Goal: Task Accomplishment & Management: Complete application form

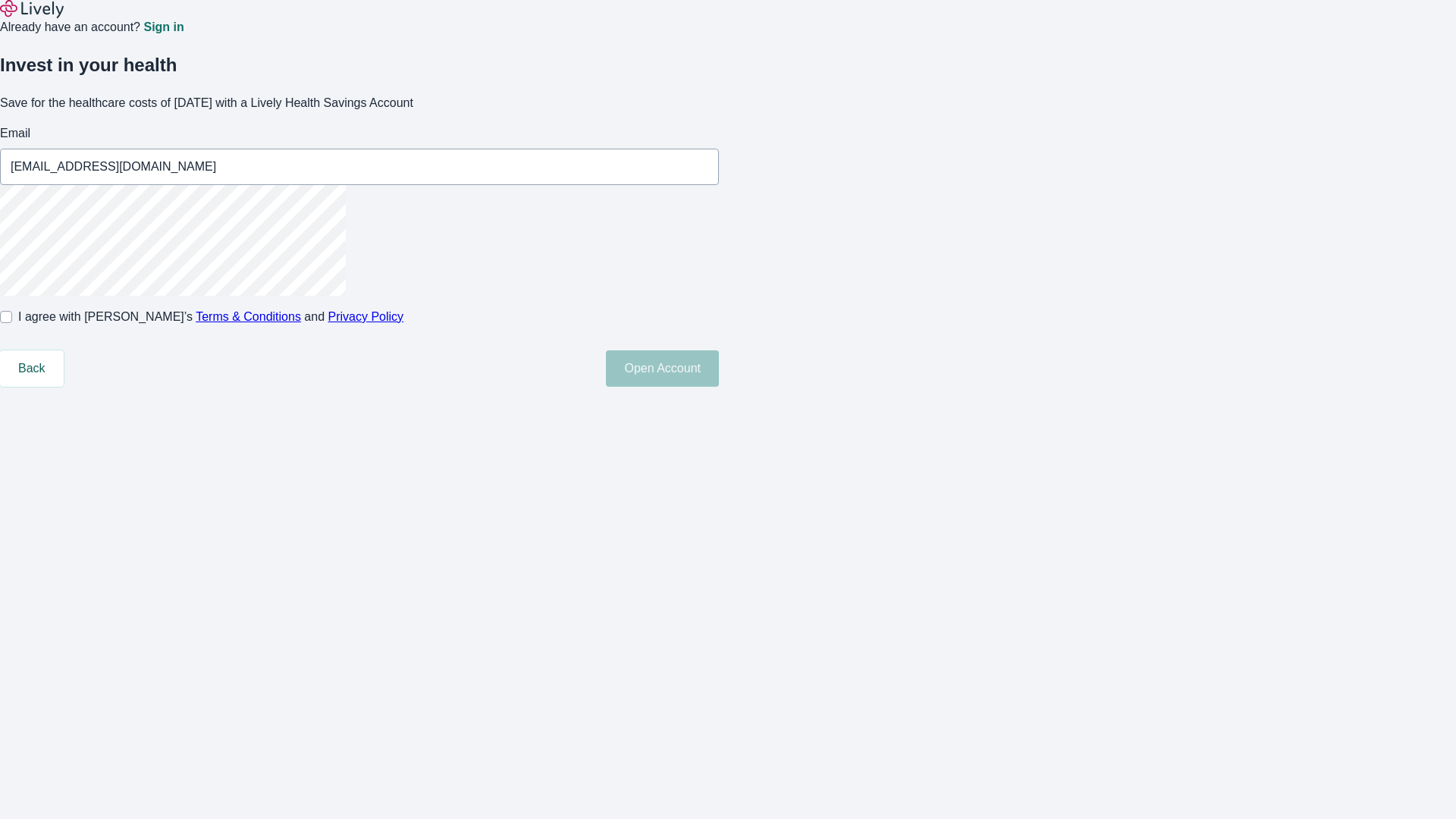
click at [13, 323] on input "I agree with Lively’s Terms & Conditions and Privacy Policy" at bounding box center [6, 317] width 13 height 13
checkbox input "true"
click at [719, 387] on button "Open Account" at bounding box center [663, 368] width 113 height 37
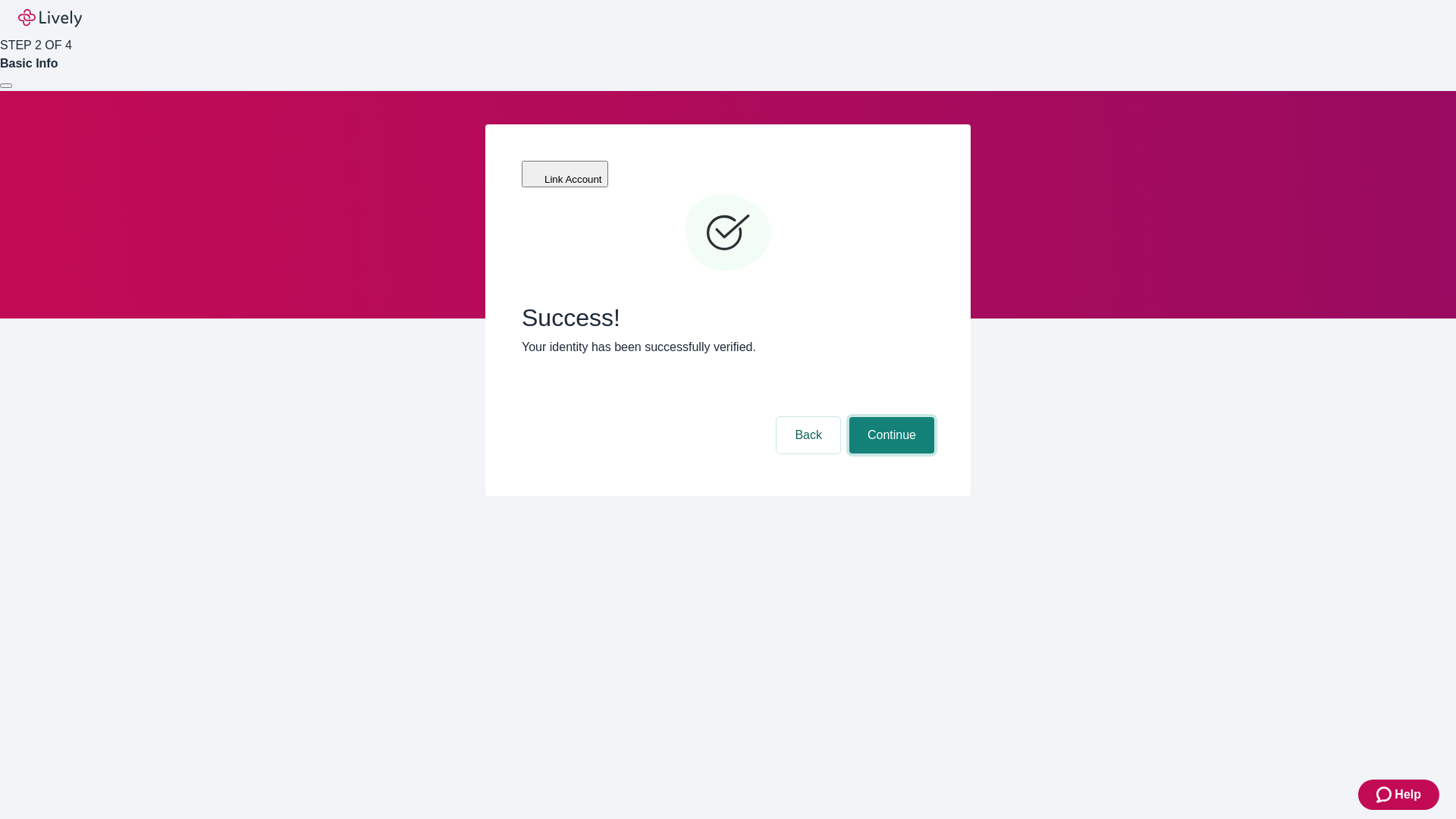
click at [889, 417] on button "Continue" at bounding box center [892, 435] width 85 height 37
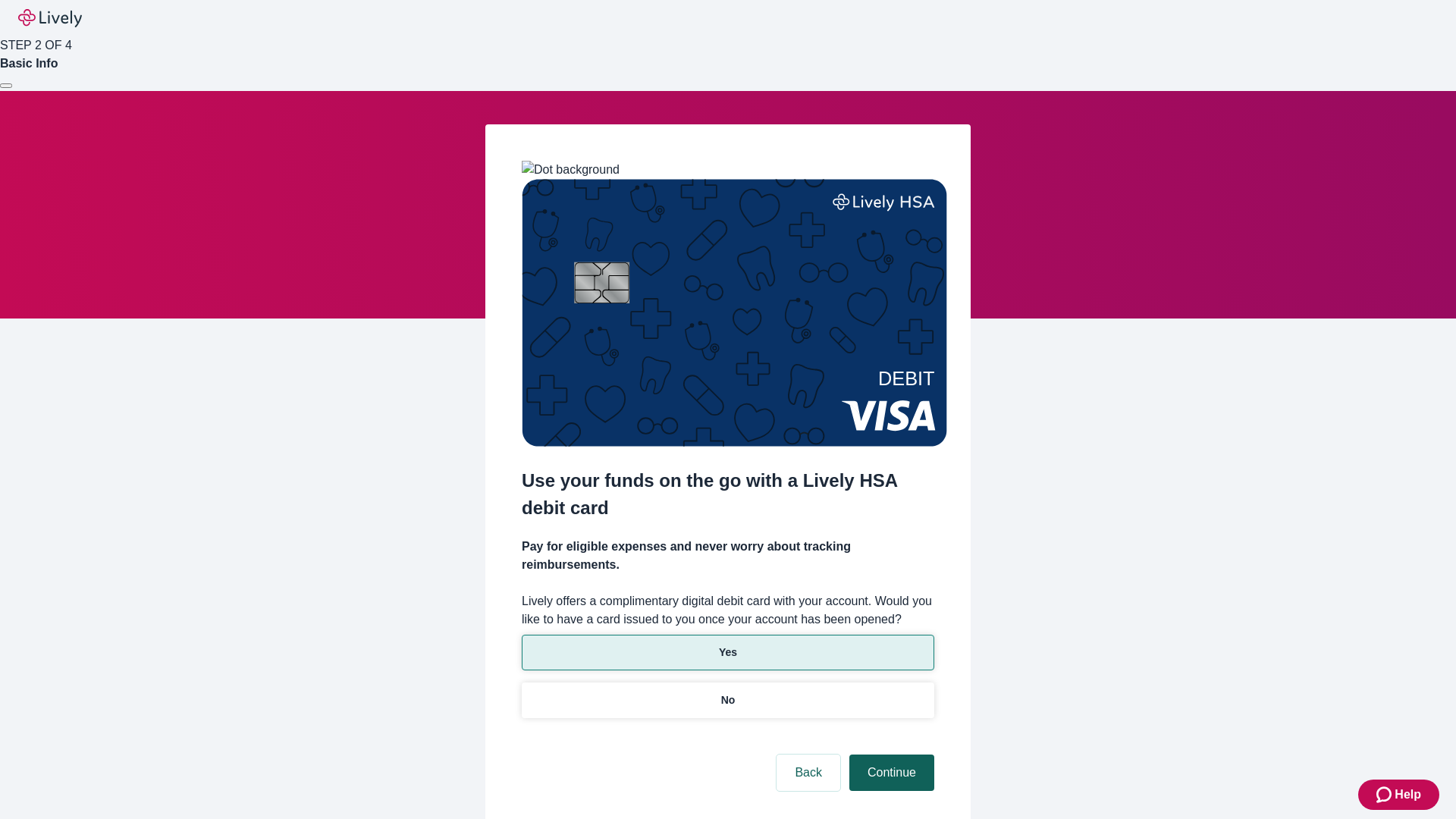
click at [728, 645] on p "Yes" at bounding box center [728, 653] width 18 height 16
click at [889, 754] on button "Continue" at bounding box center [892, 772] width 85 height 37
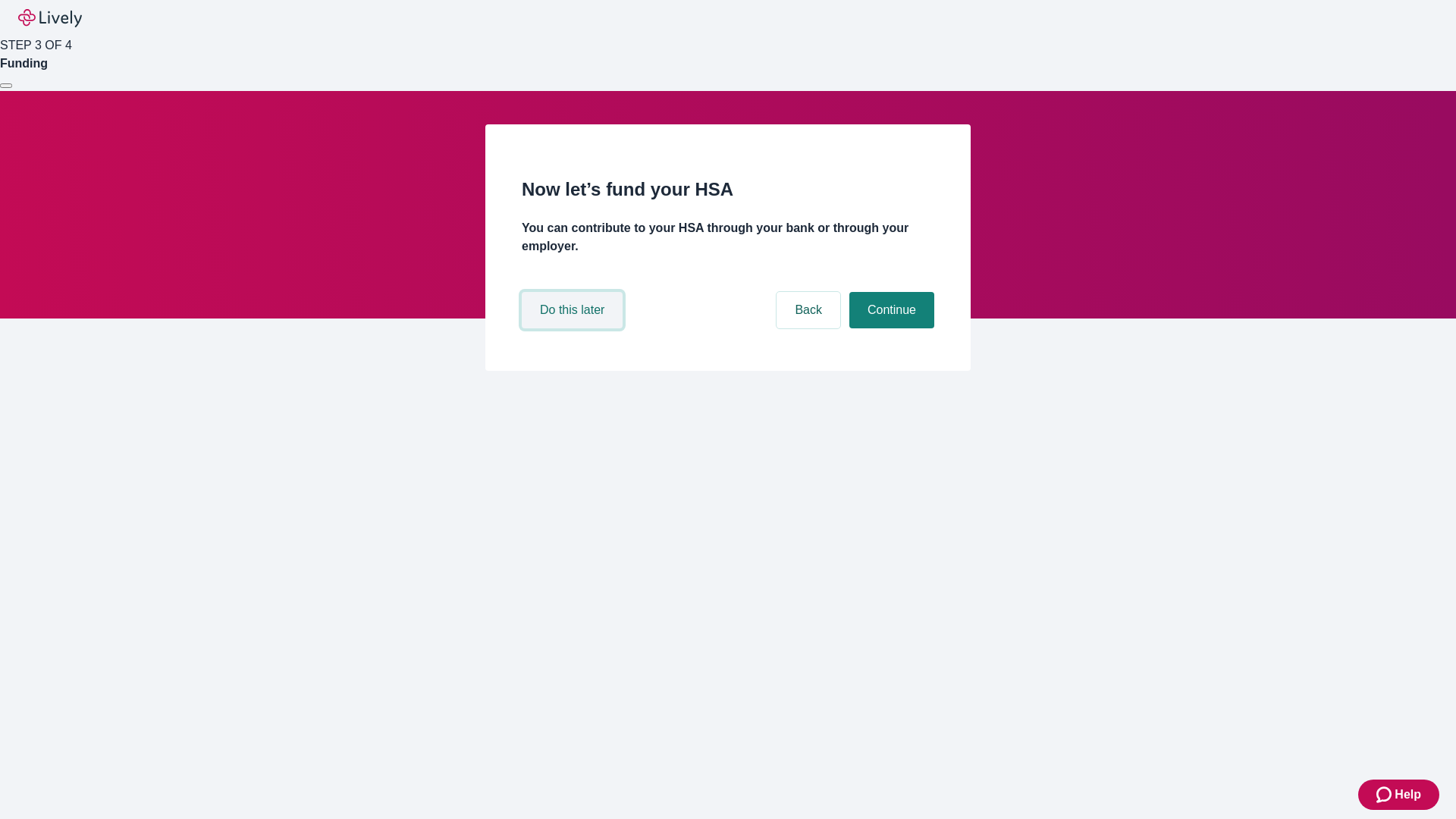
click at [574, 329] on button "Do this later" at bounding box center [572, 310] width 101 height 37
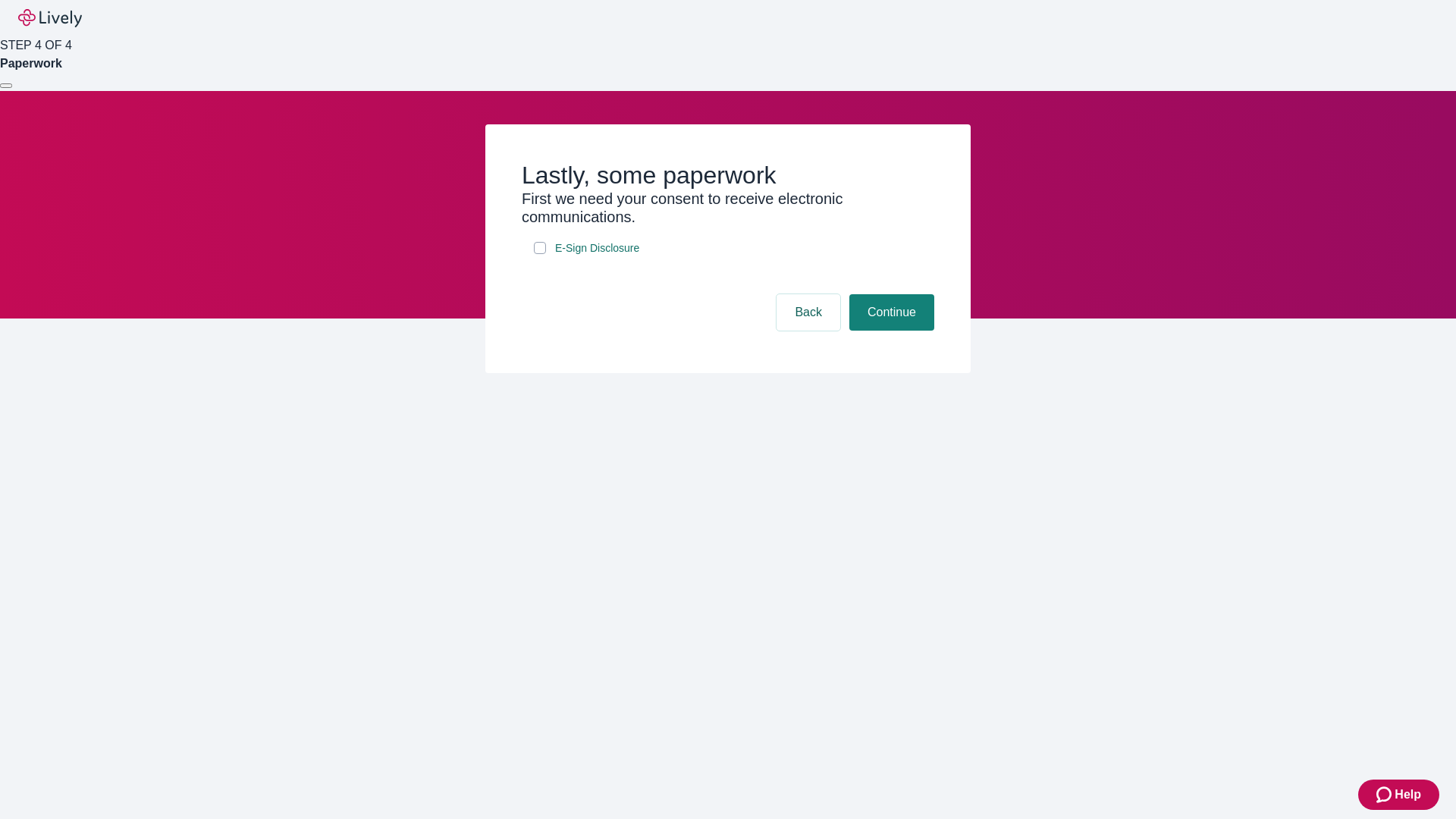
click at [540, 254] on input "E-Sign Disclosure" at bounding box center [540, 248] width 13 height 13
checkbox input "true"
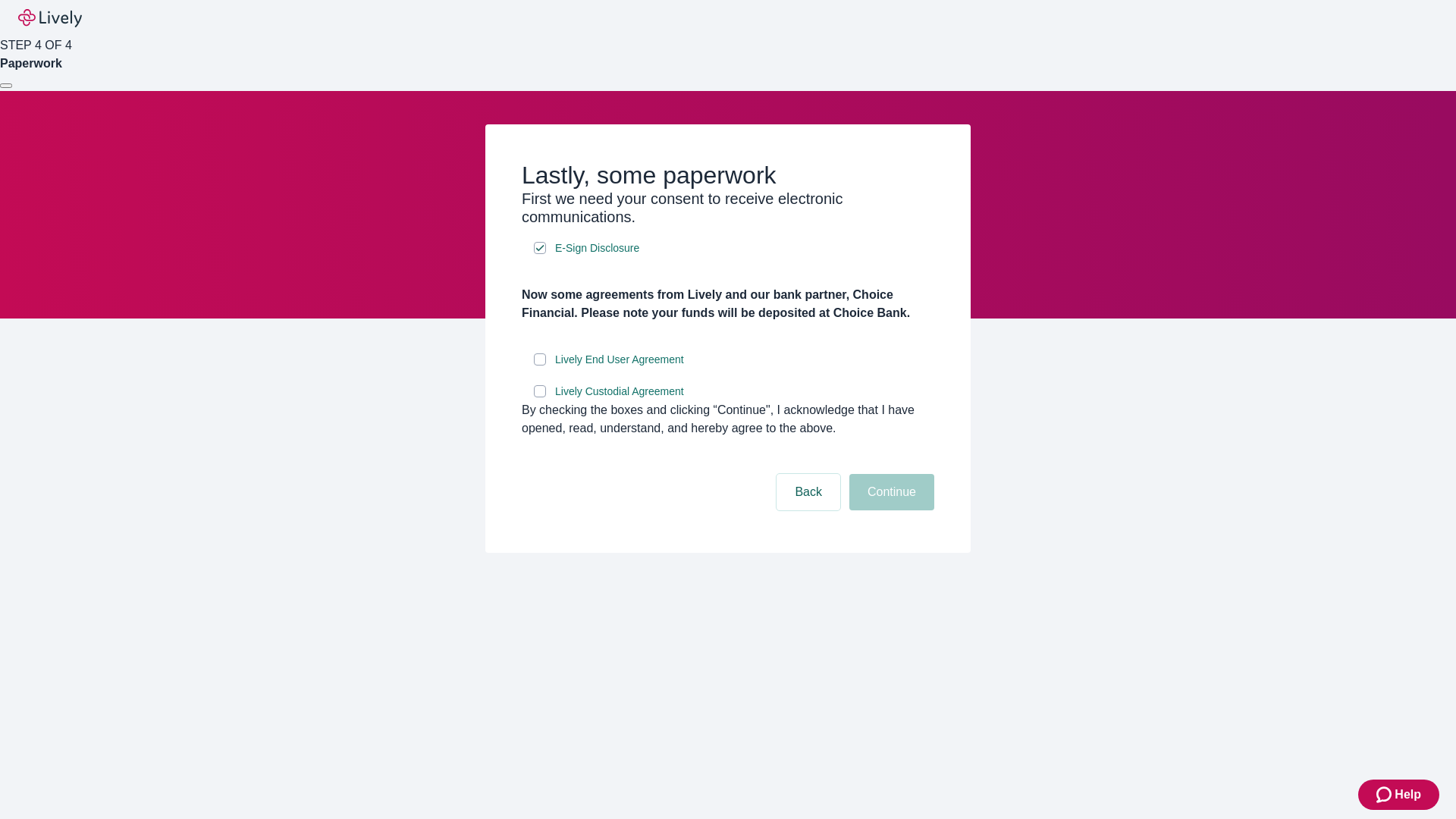
click at [540, 365] on input "Lively End User Agreement" at bounding box center [540, 359] width 13 height 13
checkbox input "true"
click at [540, 397] on input "Lively Custodial Agreement" at bounding box center [540, 392] width 13 height 13
checkbox input "true"
click at [889, 510] on button "Continue" at bounding box center [892, 492] width 85 height 37
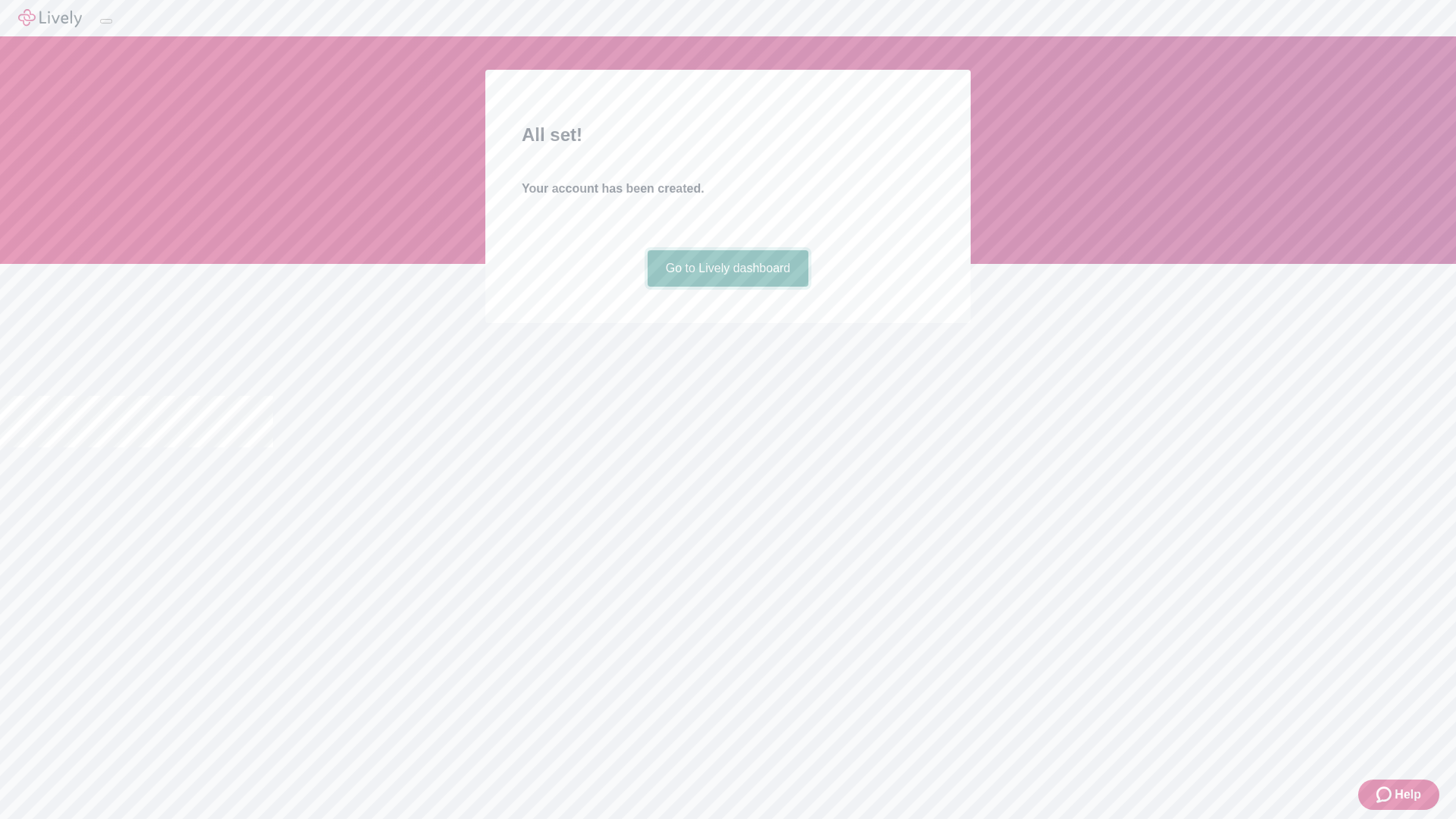
click at [728, 286] on link "Go to Lively dashboard" at bounding box center [728, 269] width 162 height 37
